Goal: Browse casually

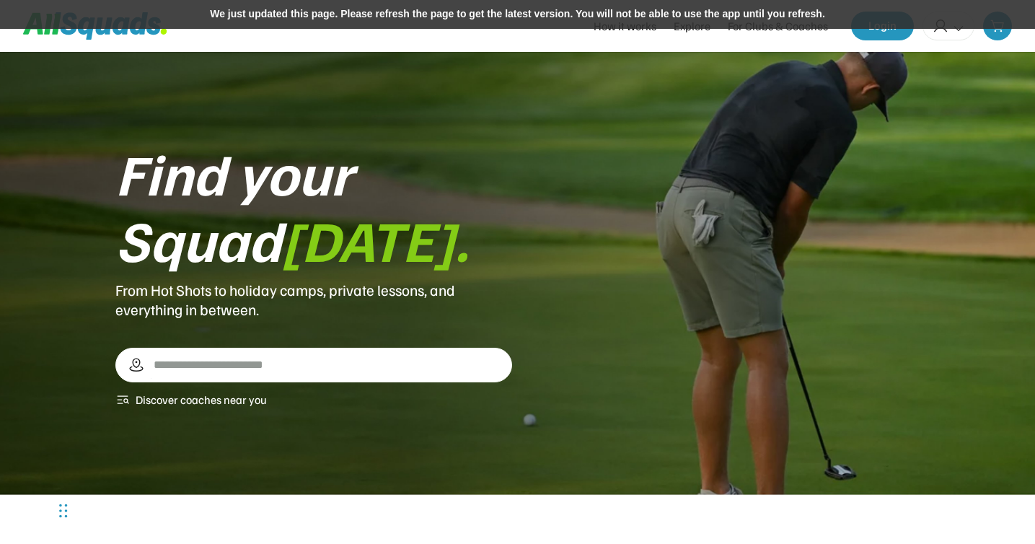
scroll to position [2564, 0]
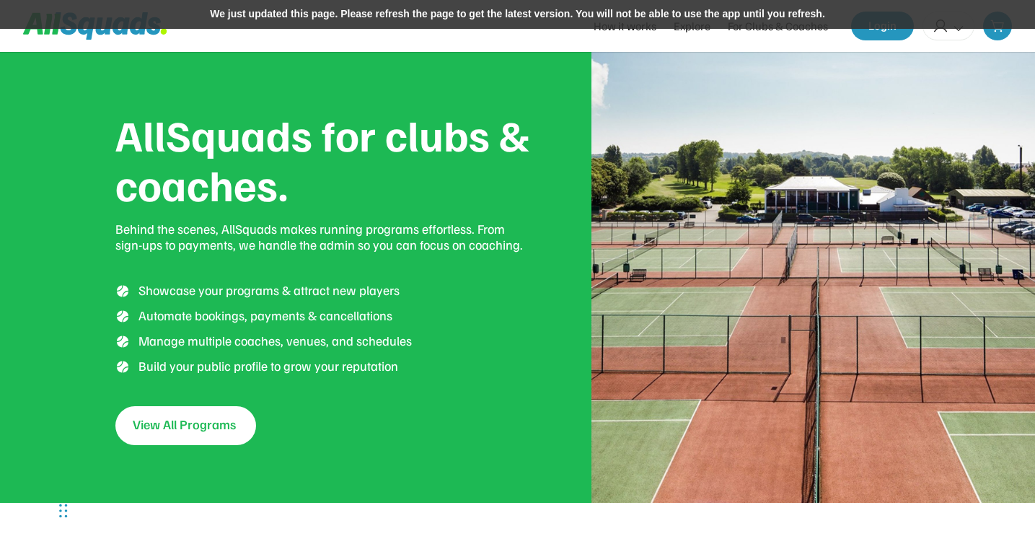
click at [408, 19] on div "We just updated this page. Please refresh the page to get the latest version. Y…" at bounding box center [517, 14] width 1035 height 29
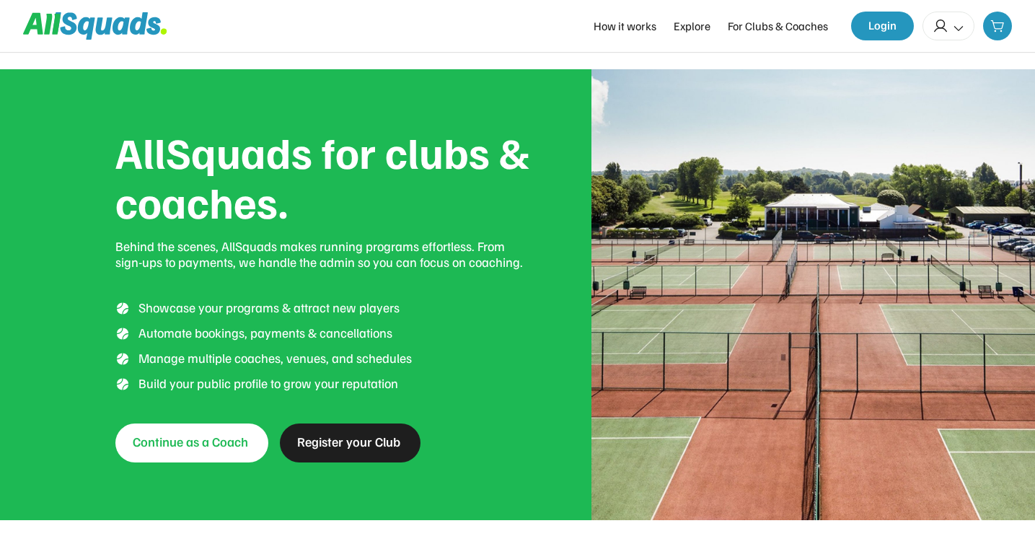
scroll to position [2564, 0]
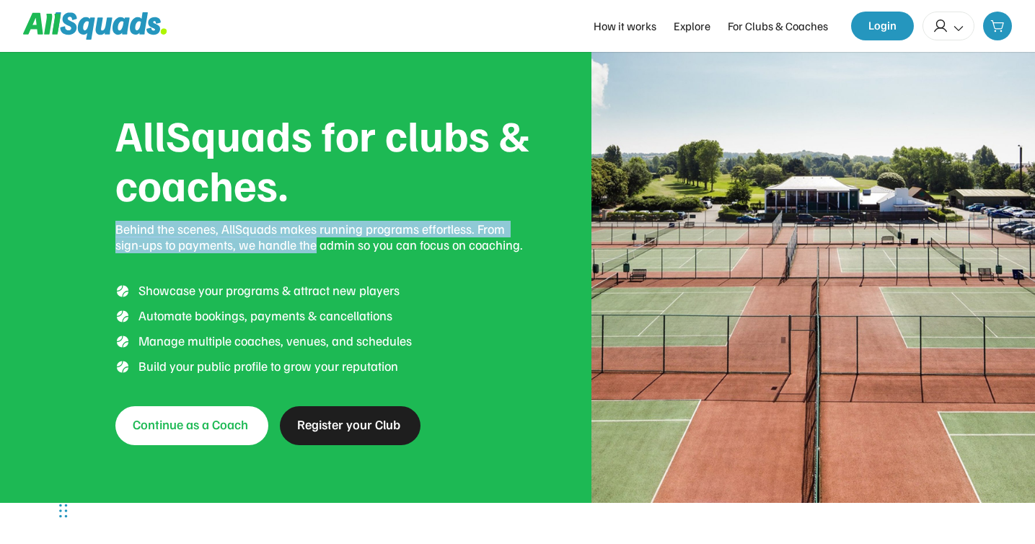
drag, startPoint x: 115, startPoint y: 229, endPoint x: 286, endPoint y: 245, distance: 171.0
click at [286, 245] on div "Behind the scenes, AllSquads makes running programs effortless. From sign-ups t…" at bounding box center [324, 237] width 419 height 32
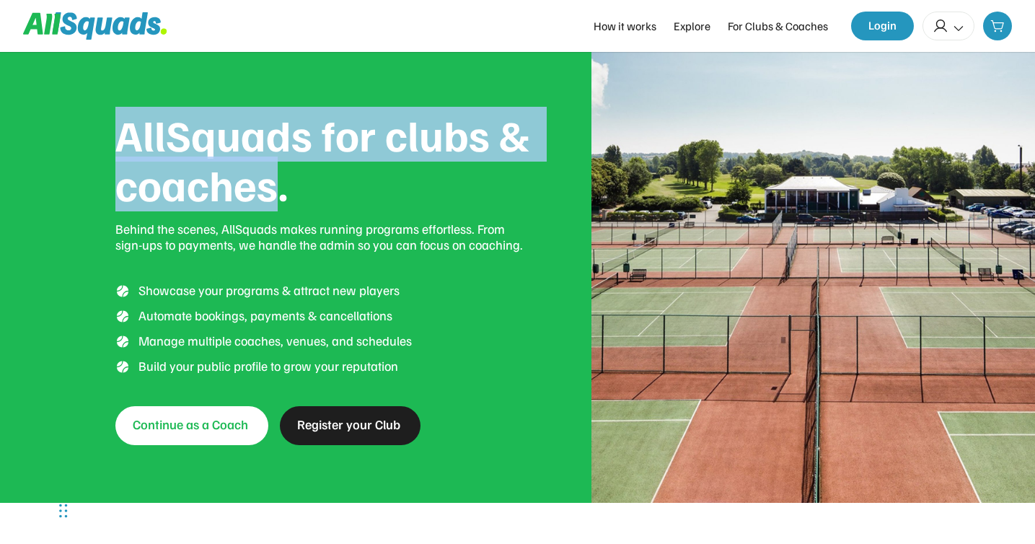
drag, startPoint x: 122, startPoint y: 133, endPoint x: 279, endPoint y: 183, distance: 164.1
click at [279, 183] on div "AllSquads for clubs & coaches." at bounding box center [324, 160] width 419 height 100
drag, startPoint x: 297, startPoint y: 196, endPoint x: 123, endPoint y: 144, distance: 181.3
click at [121, 144] on div "AllSquads for clubs & coaches." at bounding box center [324, 160] width 419 height 100
click at [72, 157] on div "AllSquads for clubs & coaches. Behind the scenes, AllSquads makes running progr…" at bounding box center [517, 277] width 1035 height 451
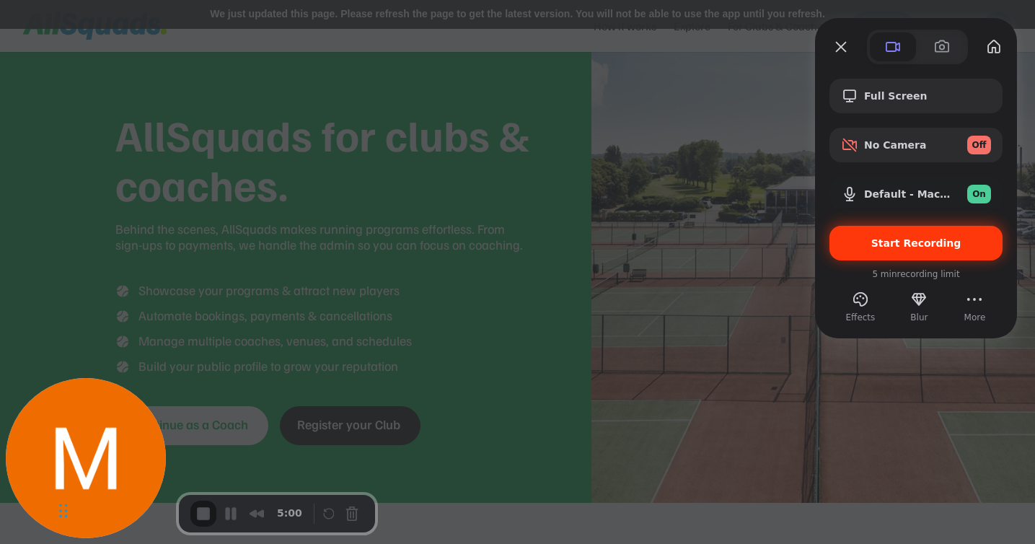
click at [888, 252] on div "Start Recording" at bounding box center [916, 243] width 173 height 35
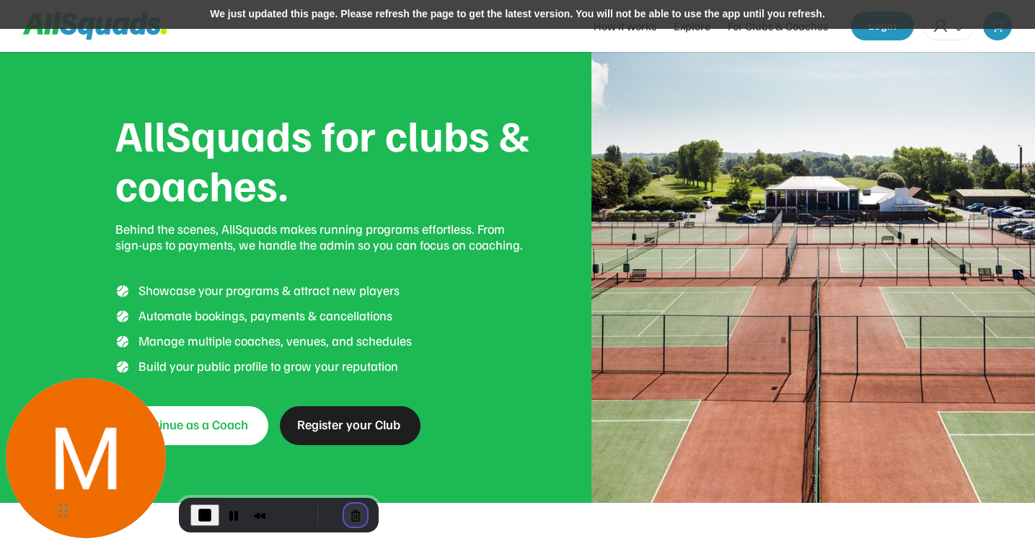
click at [354, 512] on button "Cancel Recording" at bounding box center [355, 515] width 23 height 23
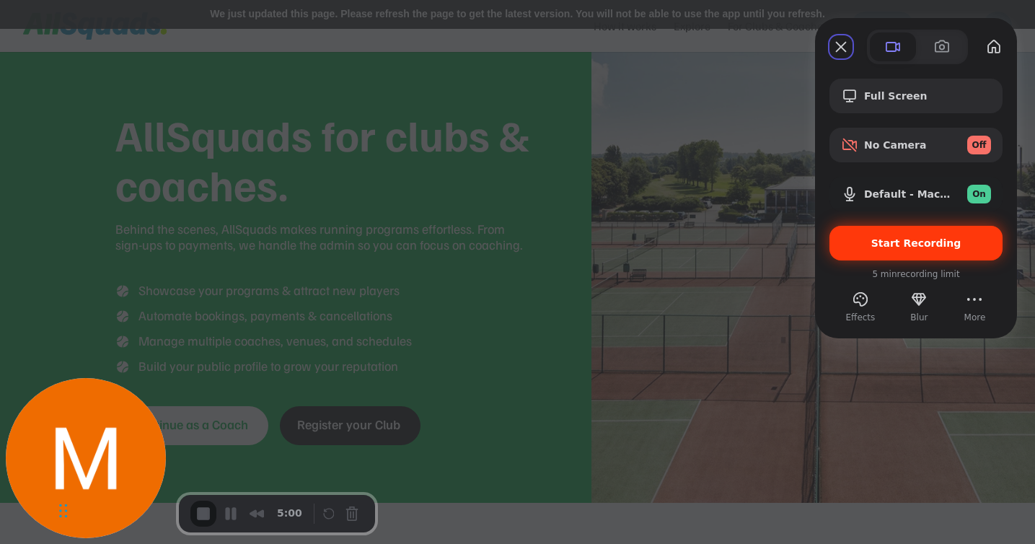
click at [865, 250] on div "Start Recording" at bounding box center [916, 243] width 173 height 35
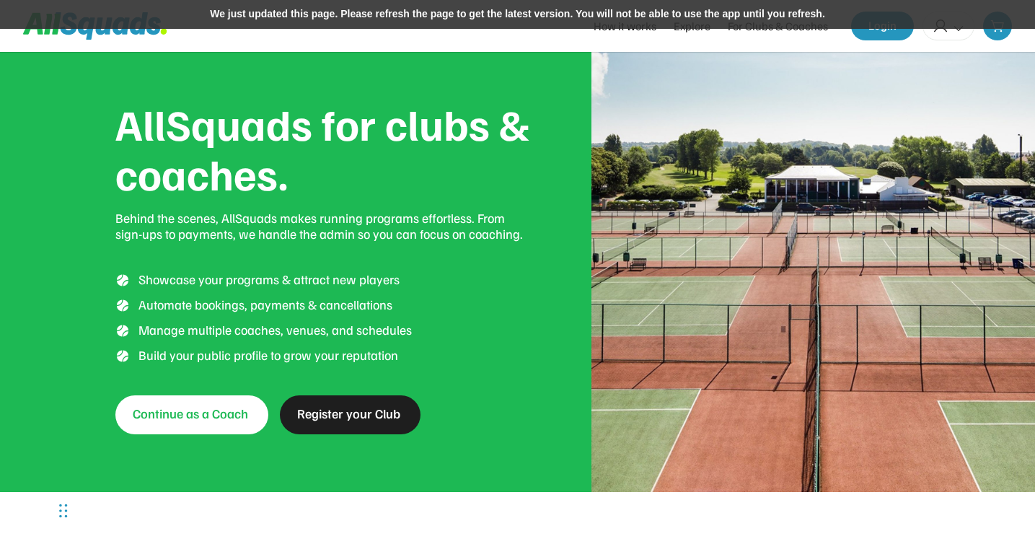
scroll to position [2629, 0]
